Goal: Register for event/course

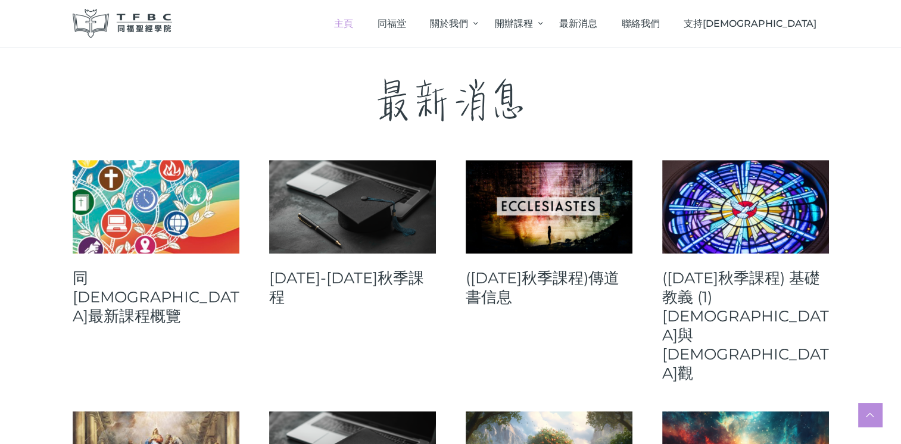
scroll to position [48, 0]
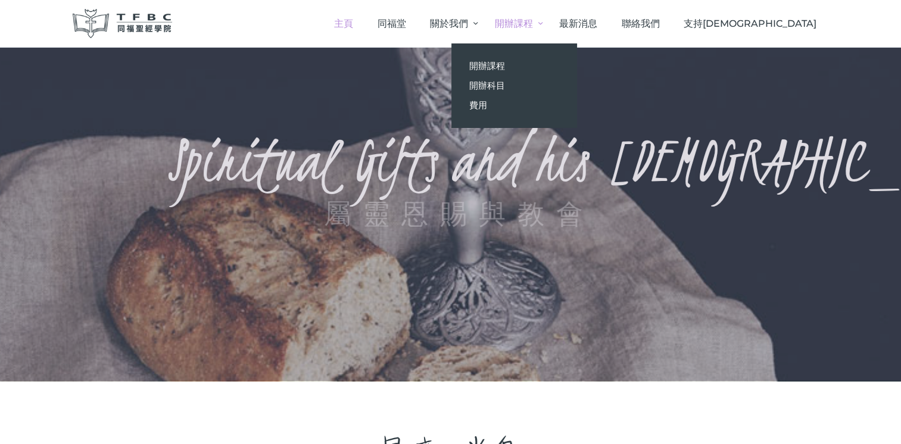
click at [547, 22] on link "開辦課程" at bounding box center [514, 23] width 64 height 35
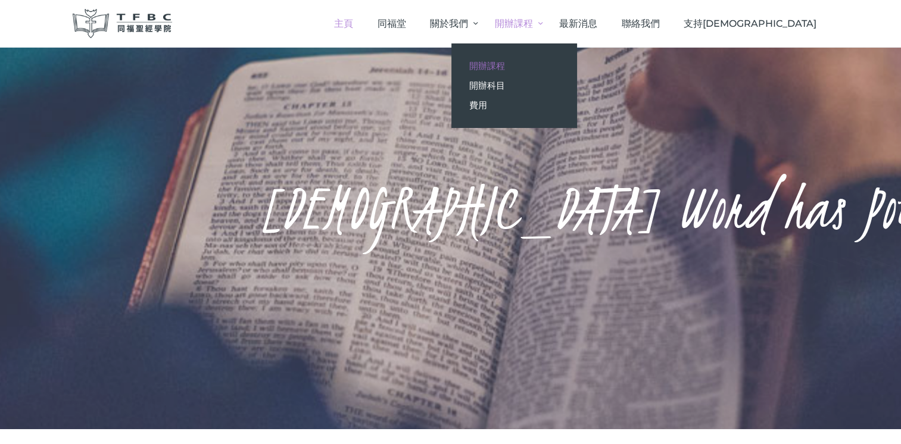
click at [577, 61] on link "開辦課程" at bounding box center [513, 66] width 125 height 20
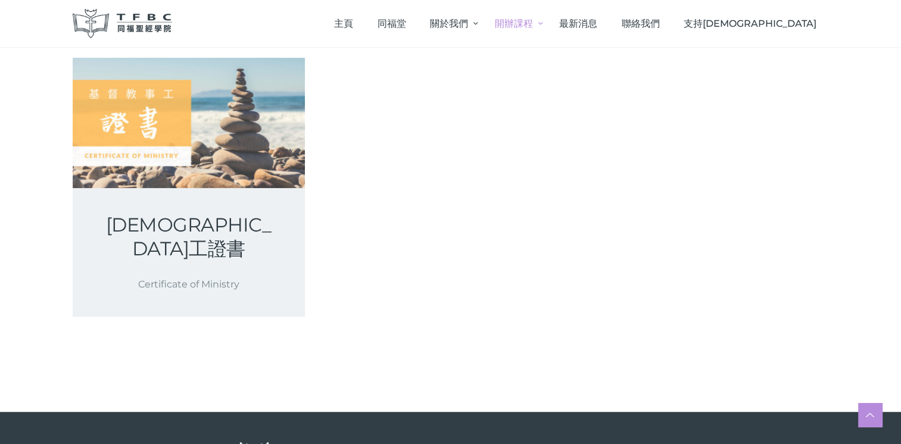
scroll to position [355, 0]
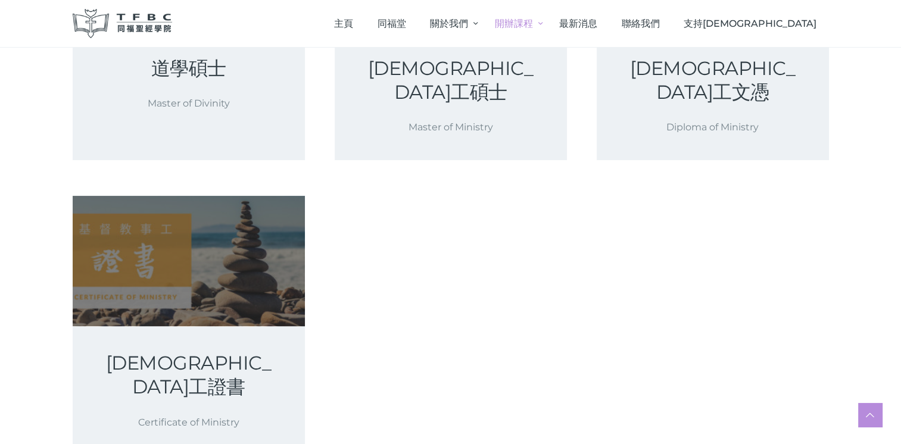
click at [176, 266] on link at bounding box center [189, 261] width 232 height 130
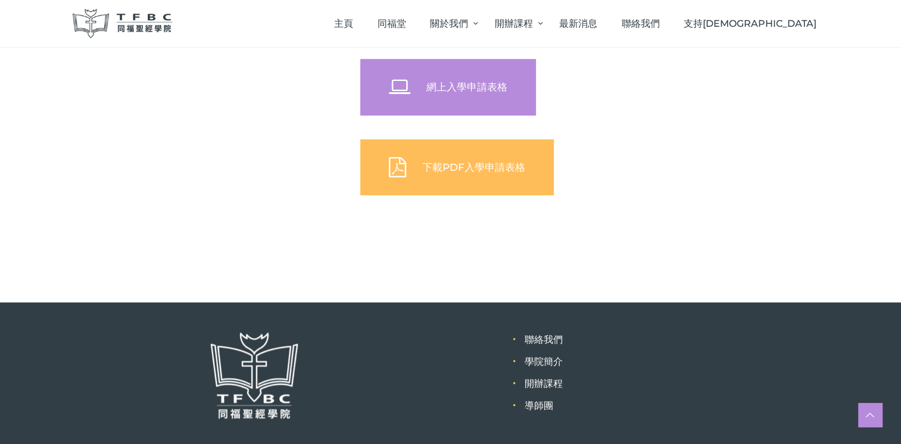
scroll to position [762, 0]
